Goal: Task Accomplishment & Management: Complete application form

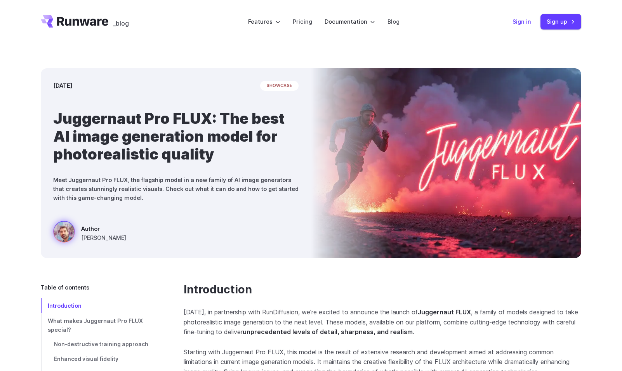
click at [517, 21] on link "Sign in" at bounding box center [521, 21] width 19 height 9
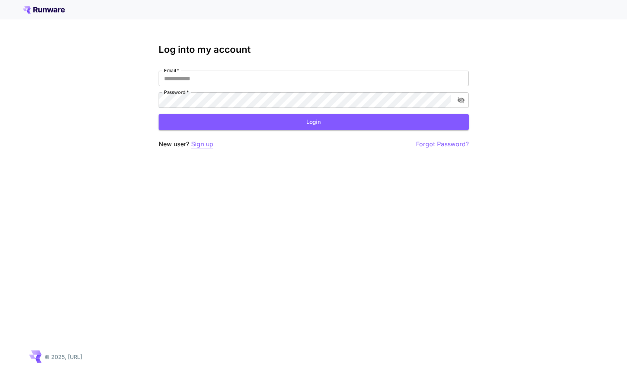
click at [212, 142] on p "Sign up" at bounding box center [202, 144] width 22 height 10
